Goal: Information Seeking & Learning: Learn about a topic

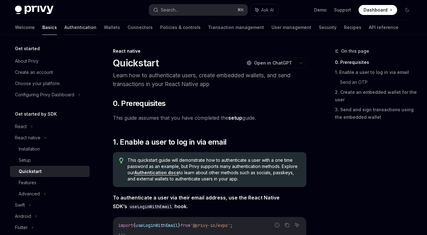
click at [64, 29] on link "Authentication" at bounding box center [80, 27] width 32 height 15
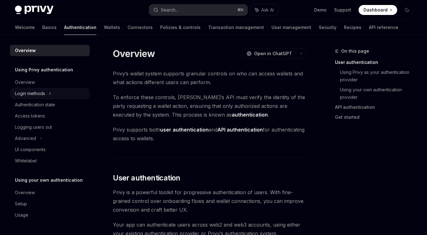
click at [38, 90] on div "Login methods" at bounding box center [30, 93] width 30 height 7
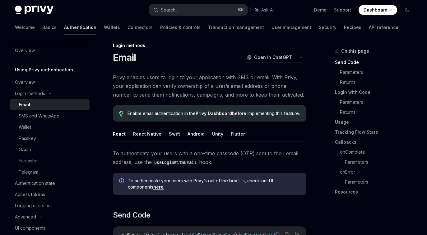
scroll to position [80, 0]
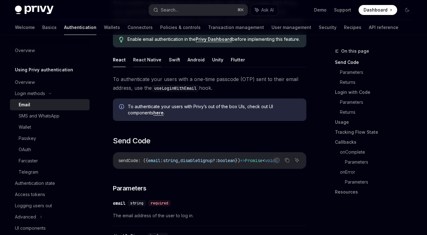
click at [145, 67] on button "React Native" at bounding box center [147, 59] width 28 height 15
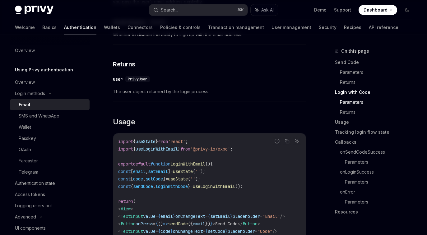
scroll to position [553, 0]
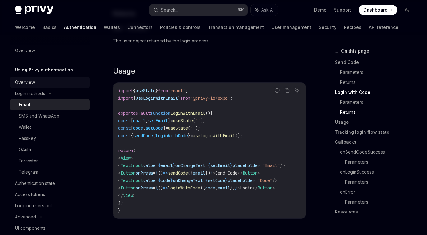
click at [31, 83] on div "Overview" at bounding box center [25, 81] width 20 height 7
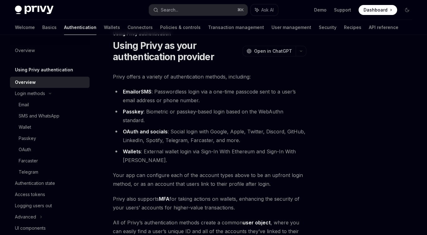
scroll to position [145, 0]
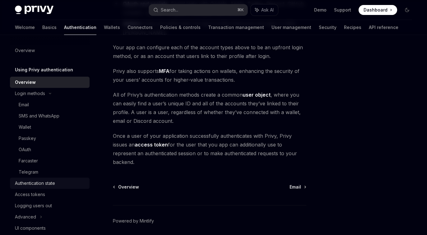
click at [50, 184] on div "Authentication state" at bounding box center [35, 182] width 40 height 7
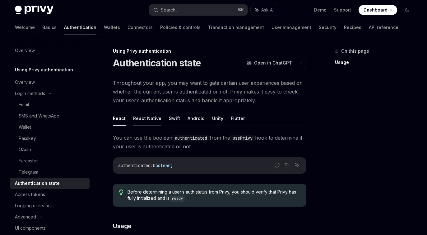
click at [143, 114] on button "React Native" at bounding box center [147, 118] width 28 height 15
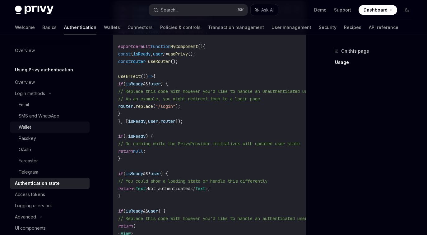
scroll to position [186, 0]
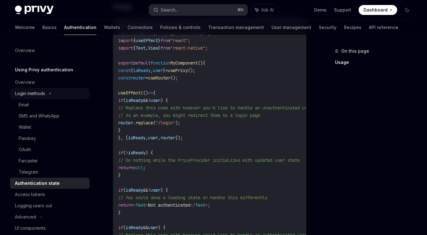
click at [33, 96] on div "Login methods" at bounding box center [30, 93] width 30 height 7
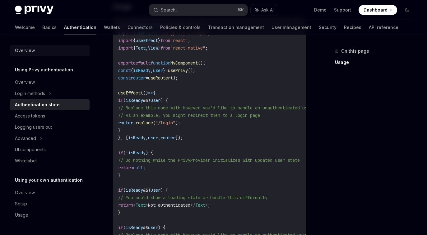
click at [28, 50] on div "Overview" at bounding box center [25, 50] width 20 height 7
type textarea "*"
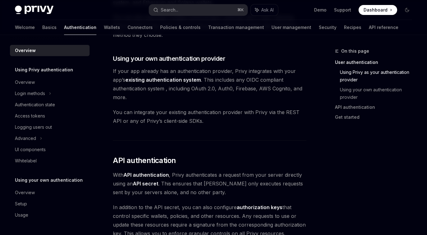
scroll to position [348, 0]
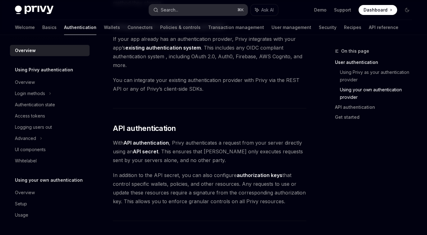
click at [178, 9] on button "Search... ⌘ K" at bounding box center [198, 9] width 99 height 11
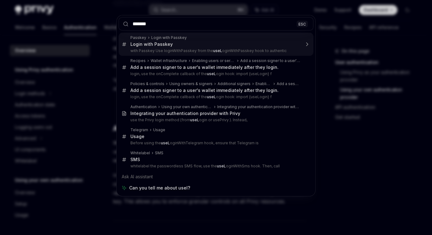
type input "********"
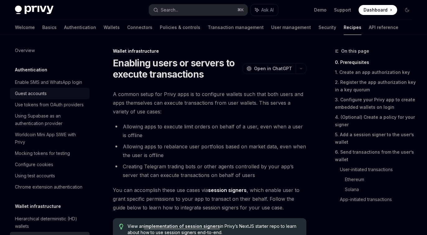
click at [38, 97] on div "Guest accounts" at bounding box center [31, 93] width 32 height 7
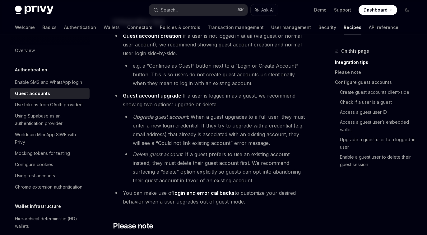
scroll to position [251, 0]
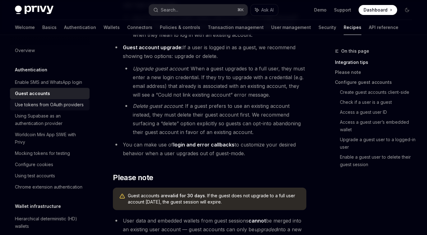
click at [33, 108] on div "Use tokens from OAuth providers" at bounding box center [49, 104] width 69 height 7
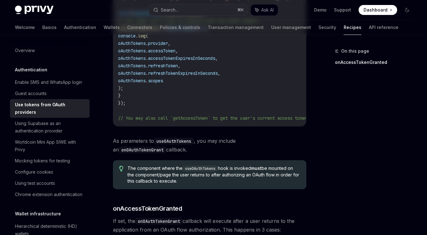
scroll to position [10, 0]
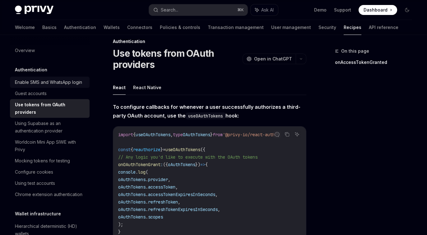
click at [40, 84] on div "Enable SMS and WhatsApp login" at bounding box center [48, 81] width 67 height 7
type textarea "*"
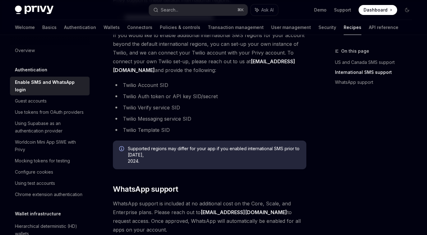
scroll to position [243, 0]
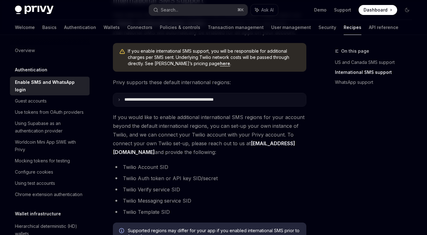
click at [192, 101] on p "**********" at bounding box center [181, 100] width 115 height 6
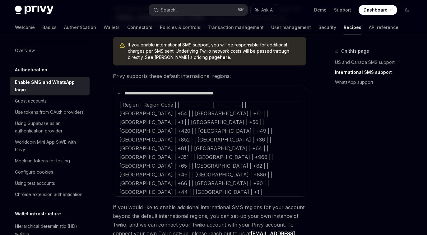
scroll to position [261, 0]
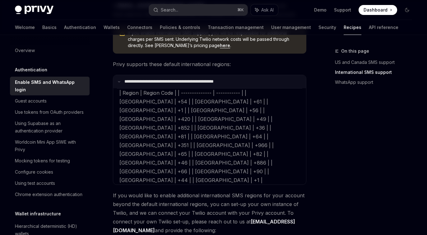
click at [180, 77] on summary "**********" at bounding box center [209, 81] width 193 height 13
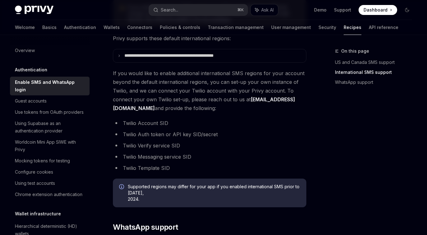
scroll to position [284, 0]
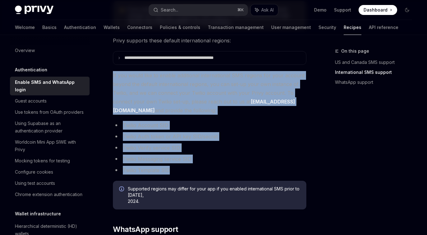
drag, startPoint x: 179, startPoint y: 170, endPoint x: 107, endPoint y: 73, distance: 120.5
click at [107, 73] on div "Authentication Enable SMS and WhatsApp login OpenAI Open in ChatGPT OpenAI Open…" at bounding box center [151, 64] width 313 height 603
copy div "If you would like to enable additional international SMS regions for your accou…"
click at [177, 9] on div "Search..." at bounding box center [169, 9] width 17 height 7
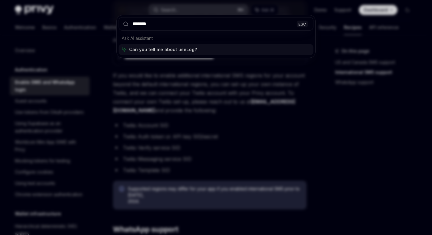
type input "********"
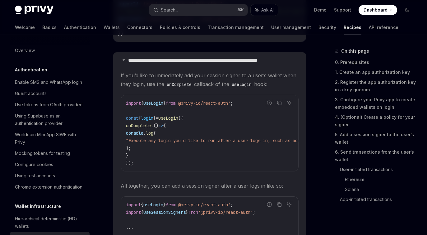
scroll to position [129, 0]
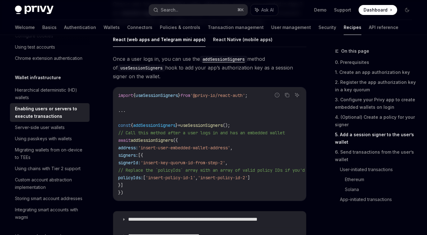
scroll to position [1102, 0]
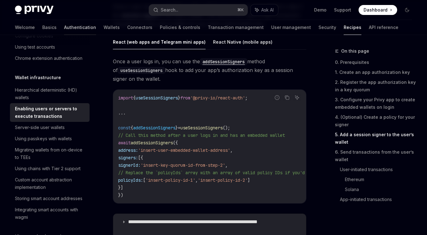
click at [64, 26] on link "Authentication" at bounding box center [80, 27] width 32 height 15
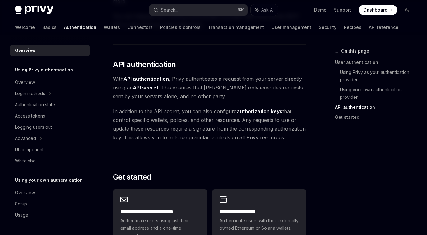
scroll to position [503, 0]
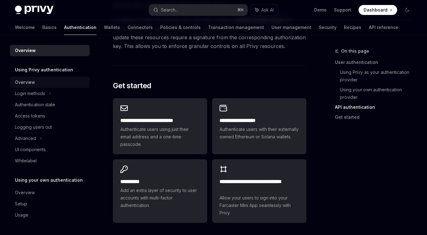
click at [27, 85] on div "Overview" at bounding box center [25, 81] width 20 height 7
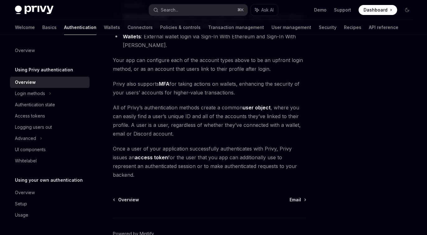
scroll to position [133, 0]
click at [104, 29] on link "Wallets" at bounding box center [112, 27] width 16 height 15
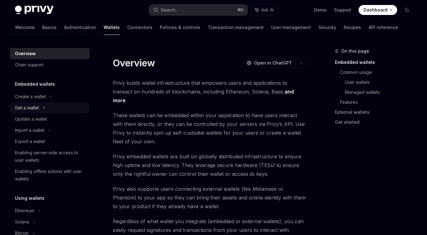
click at [39, 106] on div "Get a wallet" at bounding box center [27, 107] width 24 height 7
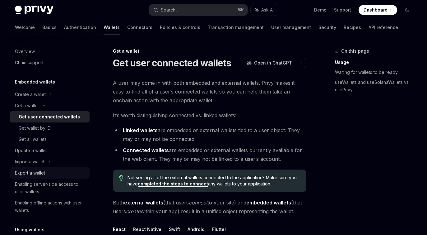
scroll to position [2, 0]
click at [43, 135] on div "Get all wallets" at bounding box center [33, 138] width 28 height 7
type textarea "*"
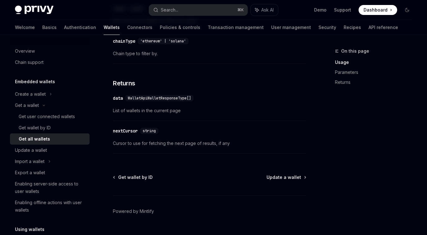
scroll to position [355, 0]
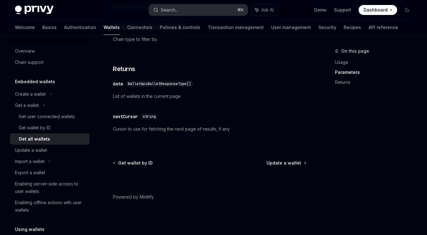
click at [182, 9] on button "Search... ⌘ K" at bounding box center [198, 9] width 99 height 11
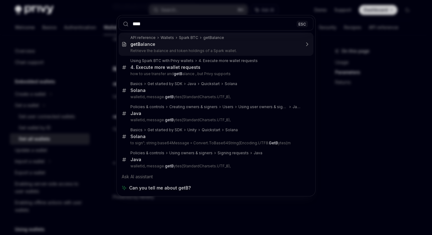
type input "*****"
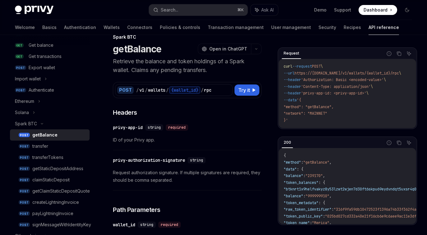
scroll to position [13, 0]
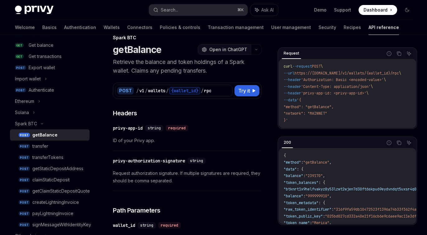
click at [230, 49] on span "Open in ChatGPT" at bounding box center [228, 49] width 38 height 6
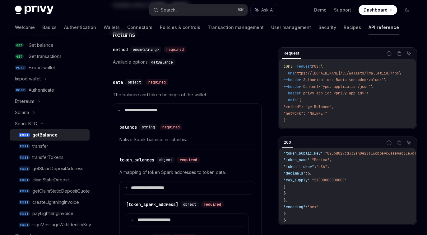
scroll to position [0, 0]
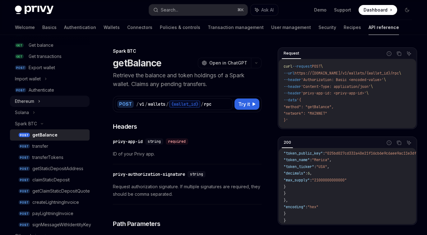
click at [41, 103] on div "Ethereum" at bounding box center [50, 101] width 80 height 11
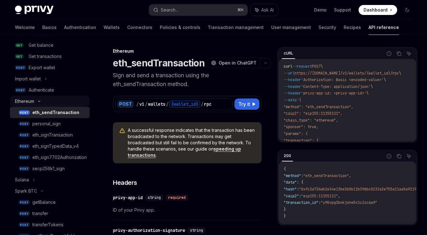
click at [41, 103] on div "Ethereum" at bounding box center [50, 101] width 80 height 11
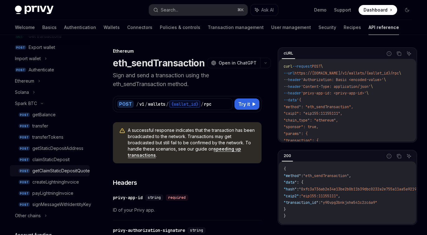
scroll to position [133, 0]
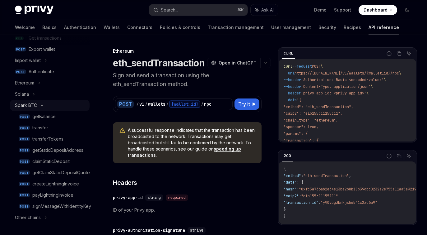
click at [48, 104] on div "Spark BTC" at bounding box center [50, 105] width 80 height 11
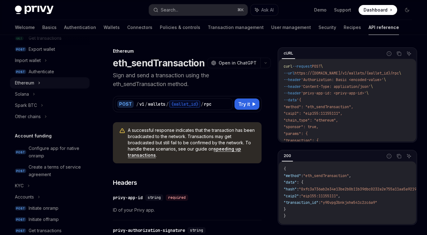
click at [40, 82] on icon at bounding box center [39, 83] width 1 height 2
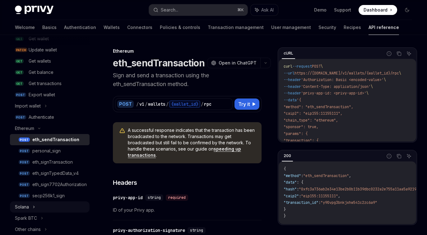
scroll to position [88, 0]
click at [44, 69] on div "Get balance" at bounding box center [41, 71] width 25 height 7
type textarea "*"
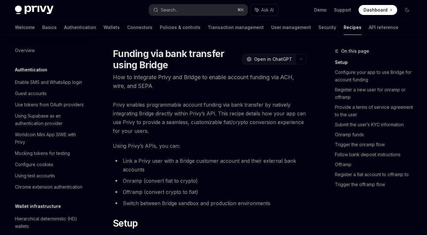
click at [269, 61] on span "Open in ChatGPT" at bounding box center [273, 59] width 38 height 6
